Goal: Find contact information: Find contact information

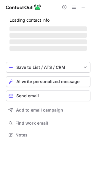
scroll to position [129, 94]
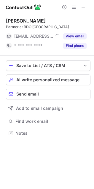
scroll to position [129, 94]
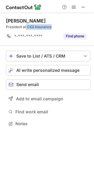
scroll to position [3, 3]
drag, startPoint x: 36, startPoint y: 27, endPoint x: 27, endPoint y: 29, distance: 9.3
click at [27, 29] on div "President at CIGI Insurance" at bounding box center [48, 26] width 85 height 5
copy div "CIGI Insurance"
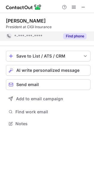
click at [37, 39] on span "*-***-***-****" at bounding box center [28, 36] width 28 height 5
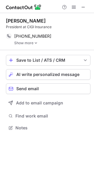
scroll to position [124, 94]
click at [36, 44] on img at bounding box center [36, 43] width 4 height 4
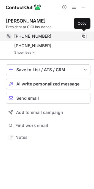
click at [32, 36] on span "+17195393000" at bounding box center [32, 36] width 37 height 5
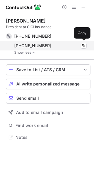
click at [35, 44] on span "+17194571293" at bounding box center [32, 45] width 37 height 5
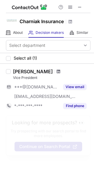
click at [60, 71] on span at bounding box center [59, 71] width 4 height 5
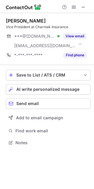
scroll to position [139, 94]
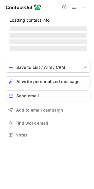
scroll to position [129, 94]
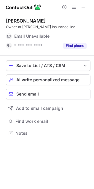
scroll to position [129, 94]
